Goal: Download file/media

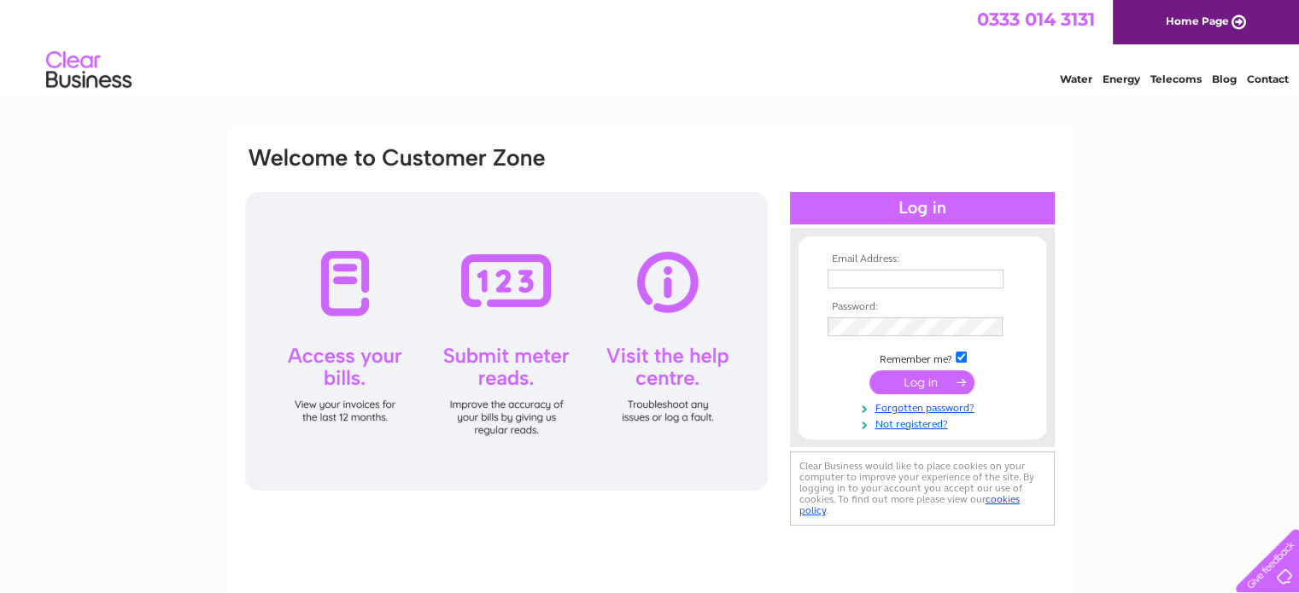
drag, startPoint x: 884, startPoint y: 290, endPoint x: 879, endPoint y: 283, distance: 8.8
click at [883, 289] on td at bounding box center [922, 279] width 198 height 27
click at [879, 278] on input "text" at bounding box center [916, 280] width 178 height 20
type input "[EMAIL_ADDRESS][DOMAIN_NAME]"
click at [919, 380] on input "submit" at bounding box center [921, 383] width 105 height 24
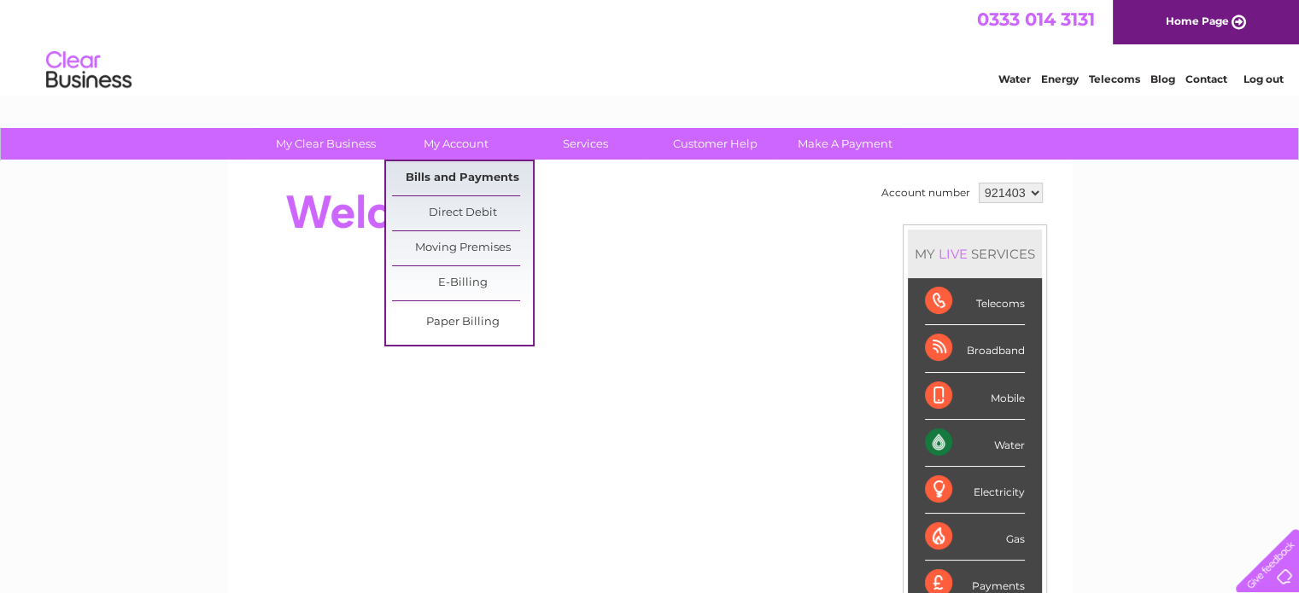
click at [467, 187] on link "Bills and Payments" at bounding box center [462, 178] width 141 height 34
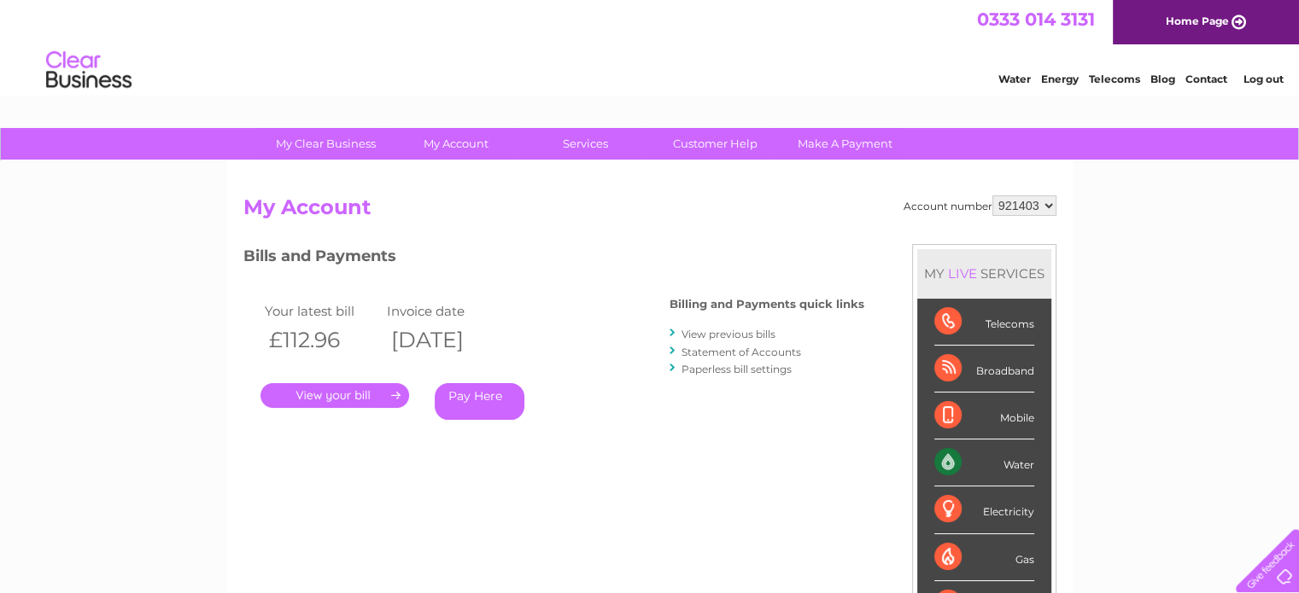
scroll to position [85, 0]
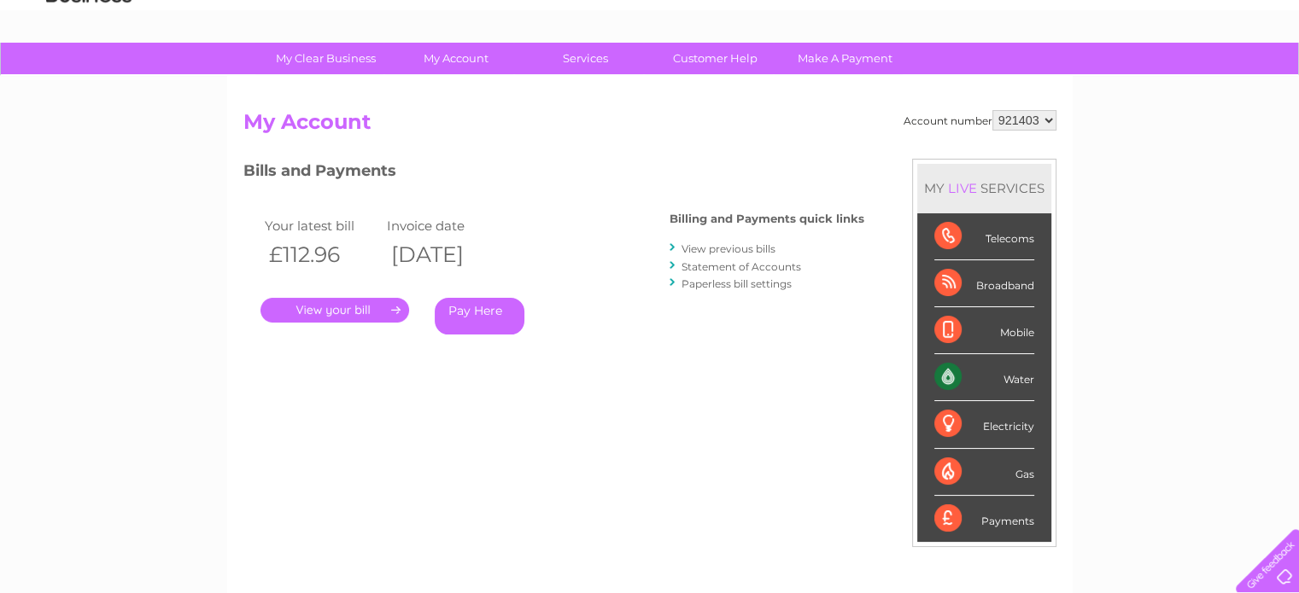
click at [723, 248] on link "View previous bills" at bounding box center [728, 248] width 94 height 13
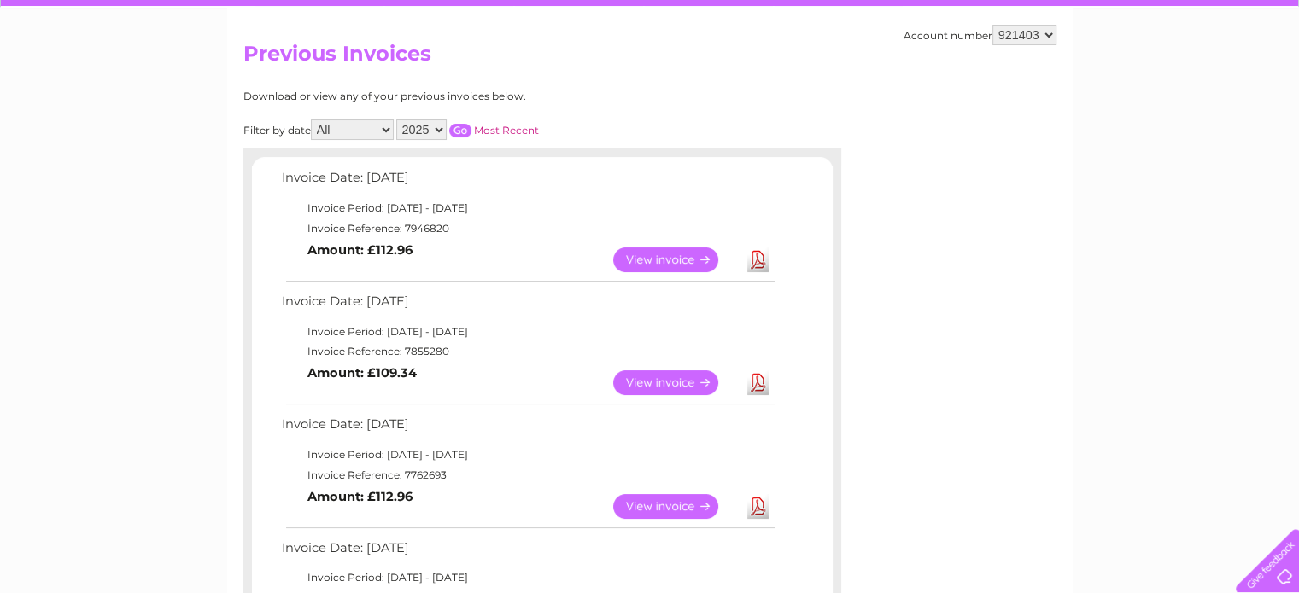
scroll to position [171, 0]
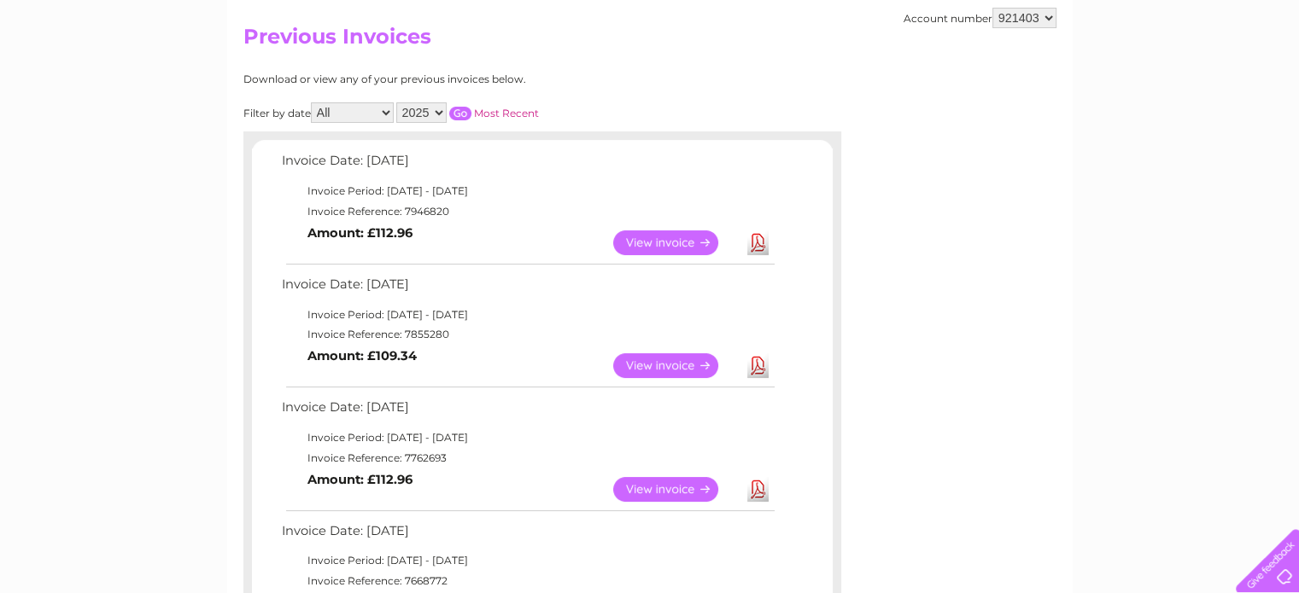
click at [756, 361] on link "Download" at bounding box center [757, 365] width 21 height 25
